Goal: Task Accomplishment & Management: Use online tool/utility

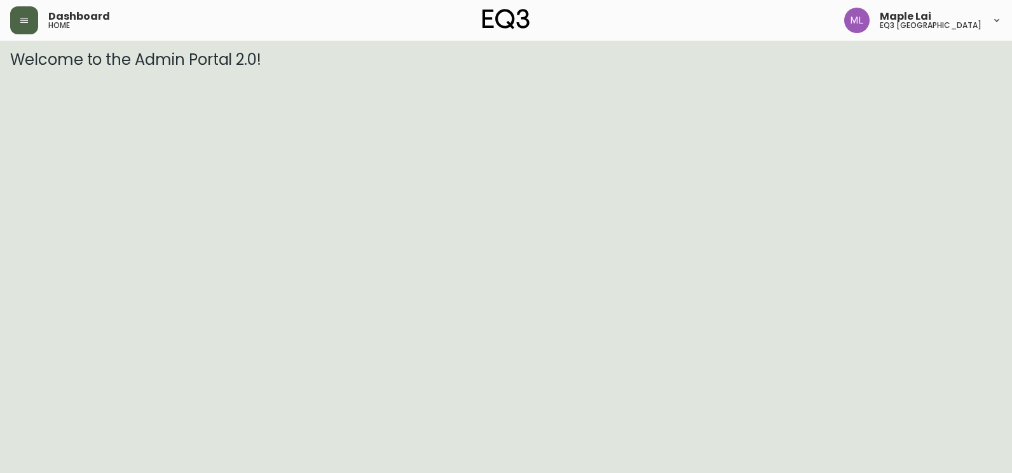
click at [20, 17] on icon "button" at bounding box center [24, 20] width 10 height 10
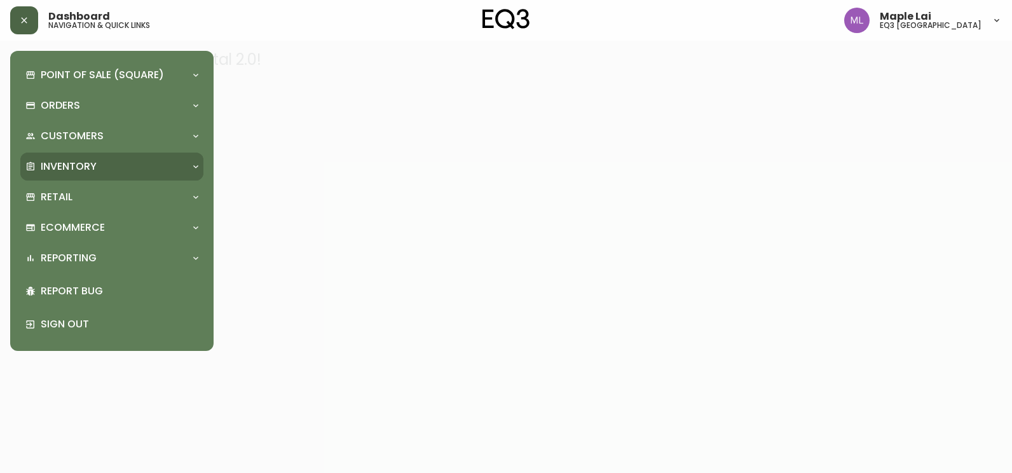
click at [107, 172] on div "Inventory" at bounding box center [105, 167] width 160 height 14
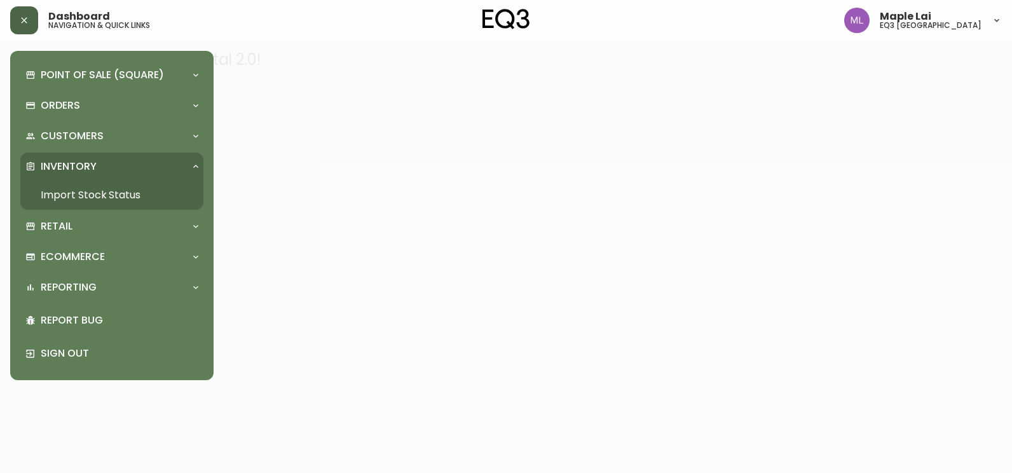
click at [115, 190] on link "Import Stock Status" at bounding box center [111, 195] width 183 height 29
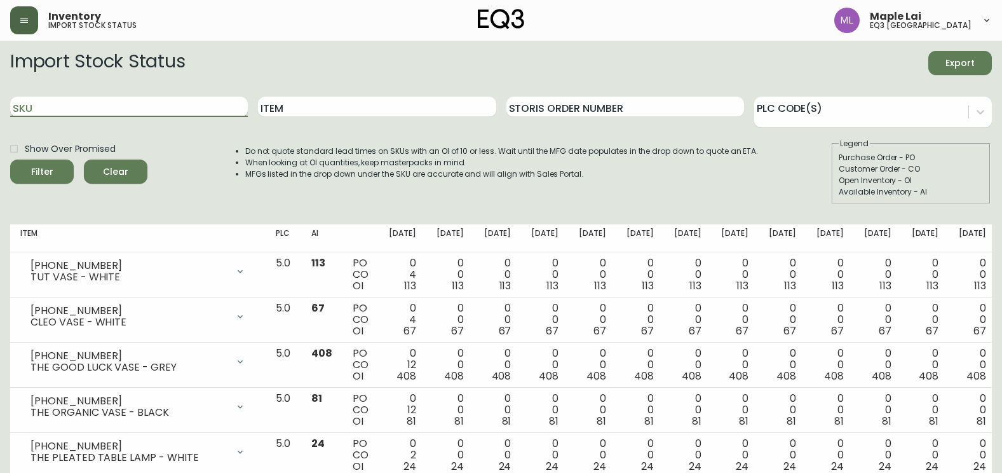
click at [184, 111] on input "SKU" at bounding box center [129, 107] width 238 height 20
paste input "3020-664-16-B"
type input "3020-664-16-B"
click at [142, 104] on input "3020-664-16-B" at bounding box center [129, 107] width 238 height 20
click at [10, 160] on button "Filter" at bounding box center [42, 172] width 64 height 24
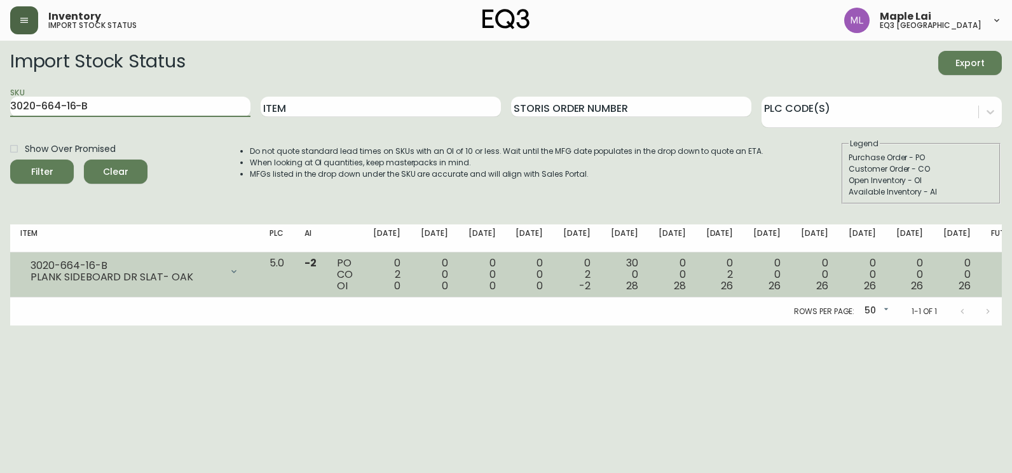
click at [239, 267] on icon at bounding box center [234, 271] width 10 height 10
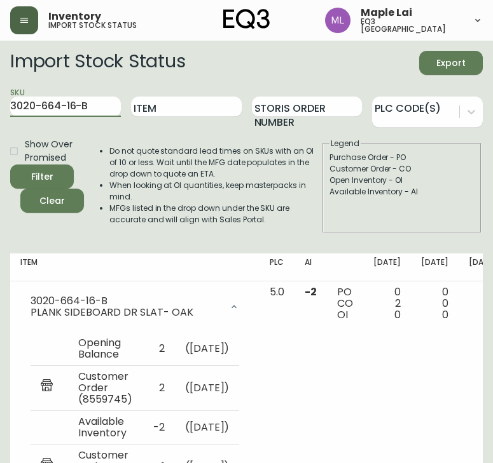
drag, startPoint x: 105, startPoint y: 105, endPoint x: -3, endPoint y: 106, distance: 108.1
click at [0, 106] on html "Inventory import stock status Maple Lai eq3 [GEOGRAPHIC_DATA] Import Stock Stat…" at bounding box center [246, 357] width 493 height 714
paste input "3020-664-16-B"
type input "3020-664-16-B"
click at [10, 165] on button "Filter" at bounding box center [42, 177] width 64 height 24
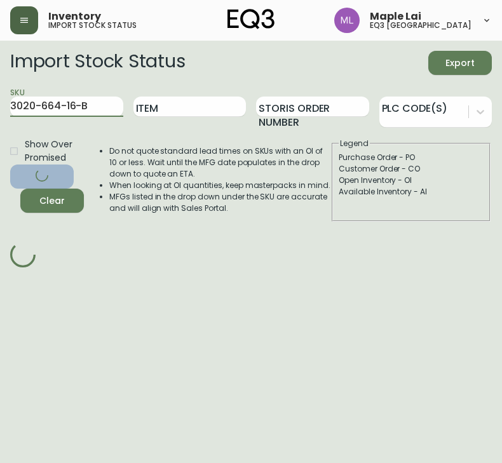
click at [10, 165] on button "Filter" at bounding box center [42, 177] width 64 height 24
